Goal: Task Accomplishment & Management: Manage account settings

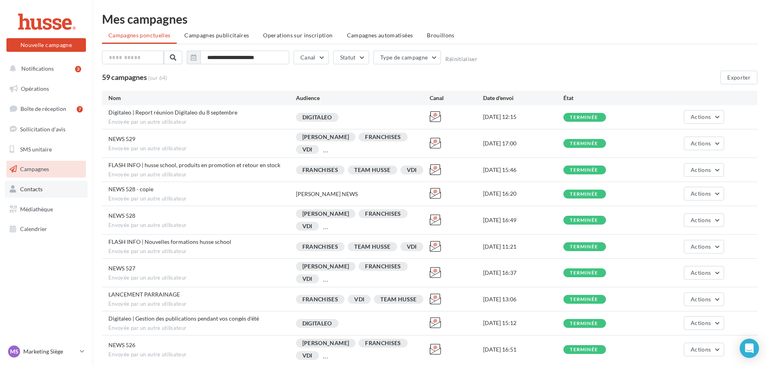
click at [43, 185] on link "Contacts" at bounding box center [46, 189] width 83 height 17
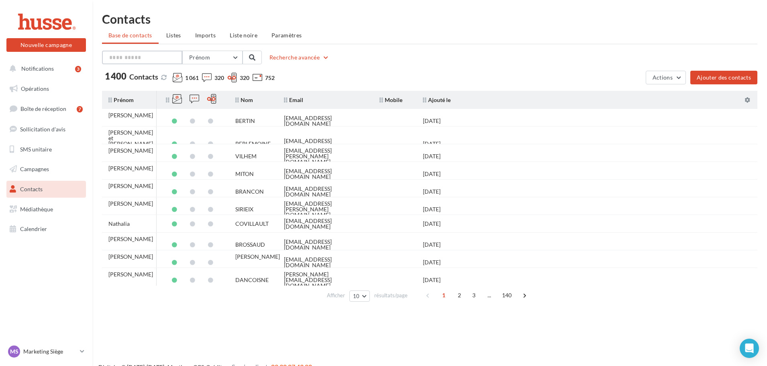
click at [134, 60] on input "text" at bounding box center [142, 58] width 80 height 14
type input "********"
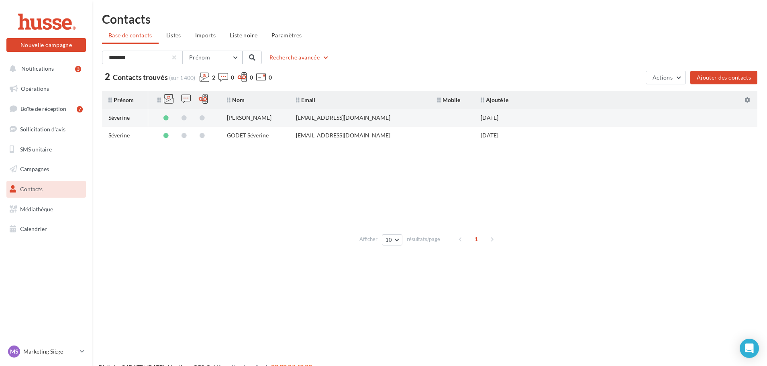
click at [437, 116] on td at bounding box center [452, 118] width 43 height 18
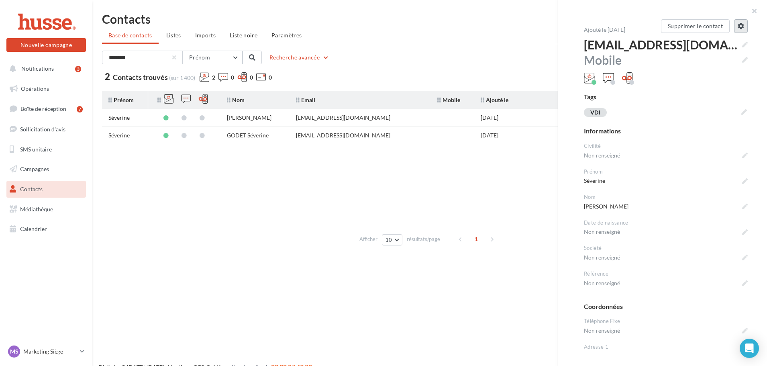
click at [742, 25] on button at bounding box center [741, 26] width 14 height 14
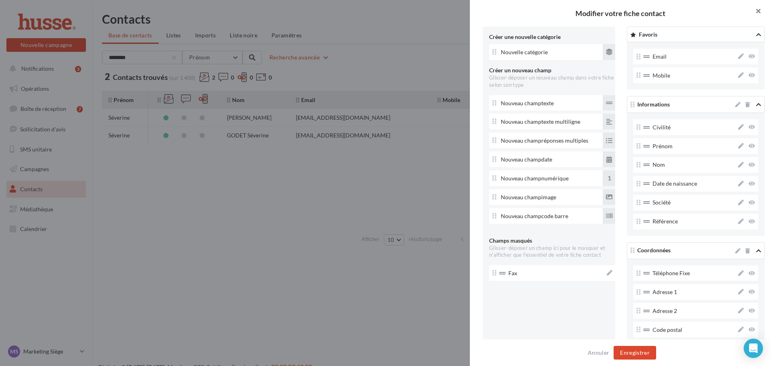
click at [758, 16] on button "button" at bounding box center [755, 12] width 32 height 24
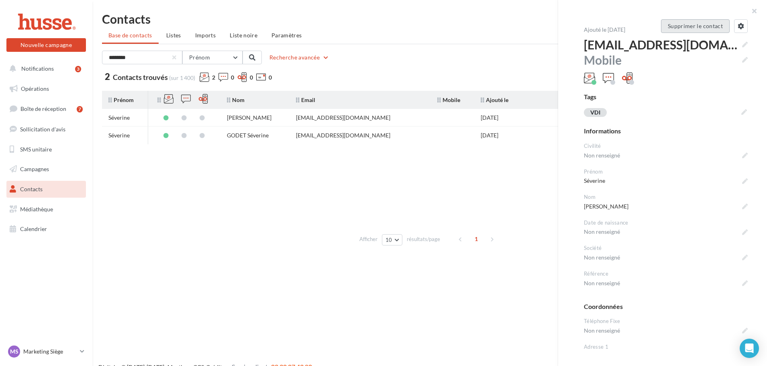
click at [692, 27] on button "Supprimer le contact" at bounding box center [695, 26] width 69 height 14
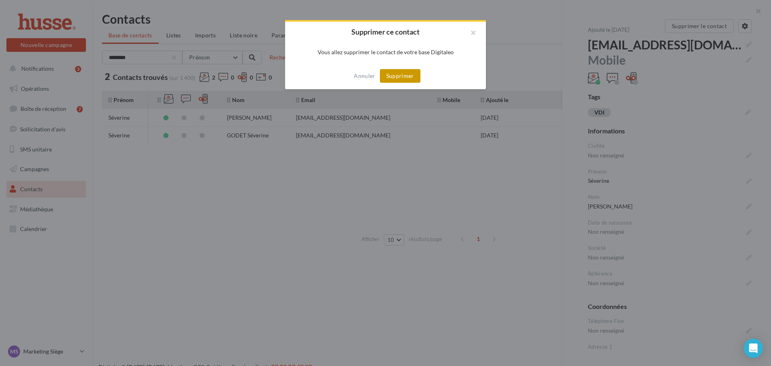
click at [393, 75] on button "Supprimer" at bounding box center [400, 76] width 41 height 14
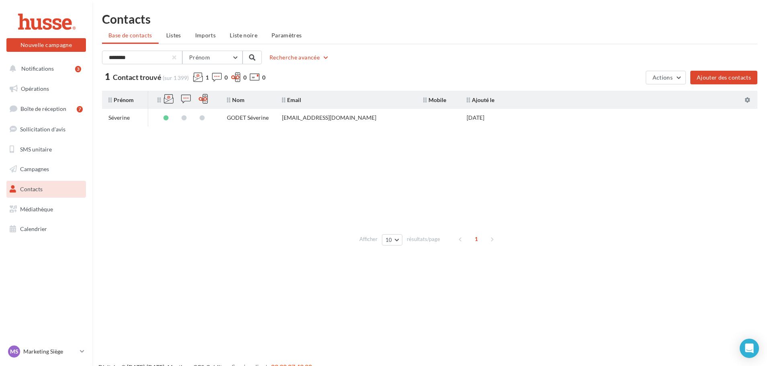
click at [724, 39] on ul "Base de contacts Listes Imports Liste noire Paramètres" at bounding box center [429, 36] width 655 height 16
click at [174, 57] on div at bounding box center [174, 57] width 3 height 3
